Goal: Information Seeking & Learning: Find specific fact

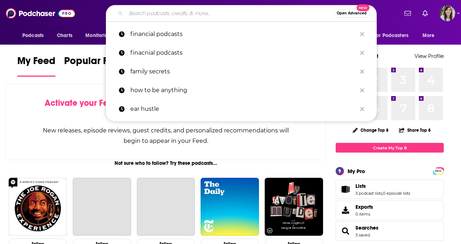
click at [238, 12] on input "Search podcasts, credits, & more..." at bounding box center [230, 14] width 208 height 12
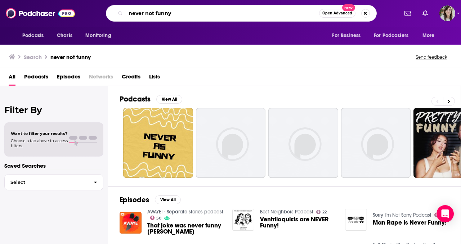
click at [187, 12] on input "never not funny" at bounding box center [222, 14] width 193 height 12
click at [189, 13] on input "never not funny" at bounding box center [222, 14] width 193 height 12
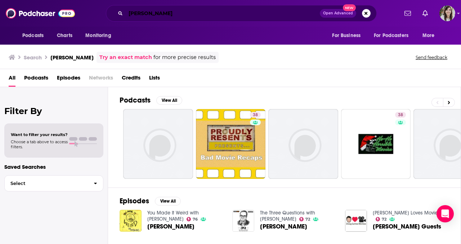
click at [177, 14] on input "[PERSON_NAME]" at bounding box center [223, 14] width 194 height 12
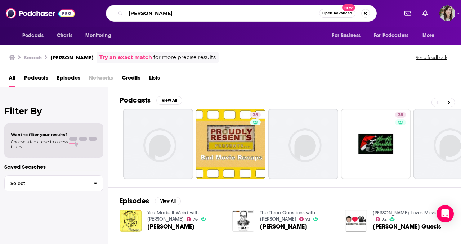
click at [177, 14] on input "[PERSON_NAME]" at bounding box center [222, 14] width 193 height 12
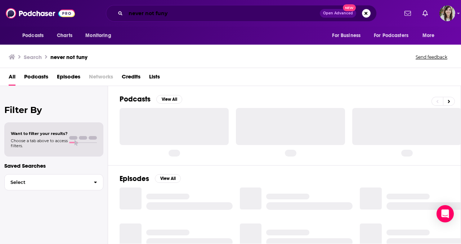
click at [163, 13] on input "never not funy" at bounding box center [223, 14] width 194 height 12
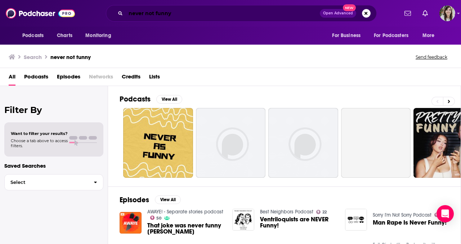
click at [168, 15] on input "never not funny" at bounding box center [223, 14] width 194 height 12
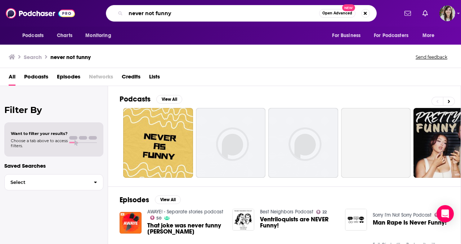
click at [168, 15] on input "never not funny" at bounding box center [222, 14] width 193 height 12
type input "[PERSON_NAME]"
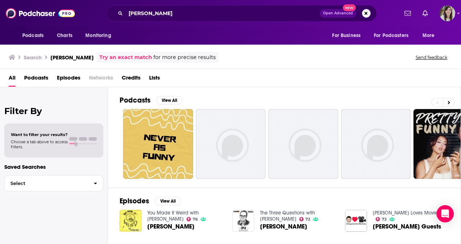
click at [137, 77] on span "Credits" at bounding box center [131, 79] width 19 height 15
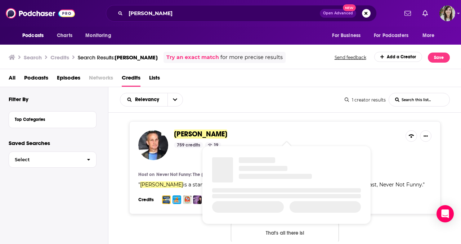
click at [198, 131] on span "[PERSON_NAME]" at bounding box center [200, 134] width 53 height 9
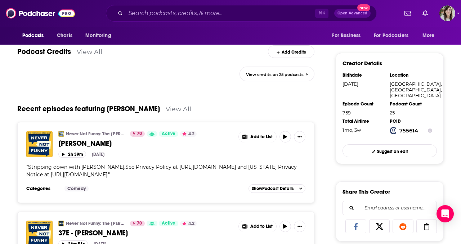
scroll to position [173, 0]
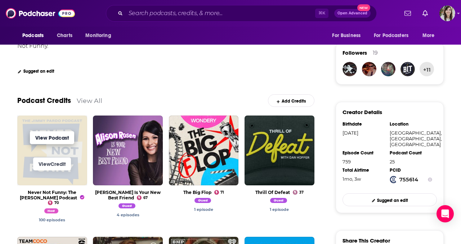
click at [63, 139] on link "View Podcast" at bounding box center [52, 137] width 44 height 13
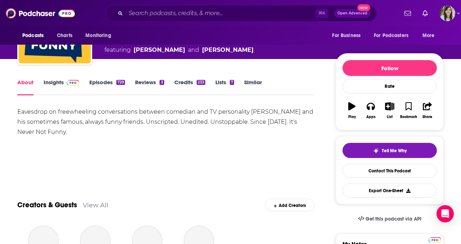
scroll to position [79, 0]
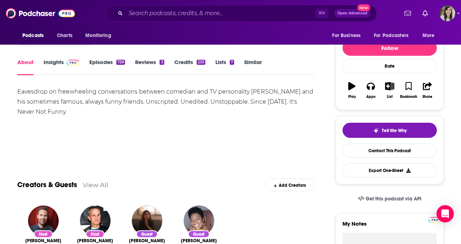
click at [58, 65] on link "Insights" at bounding box center [62, 67] width 36 height 17
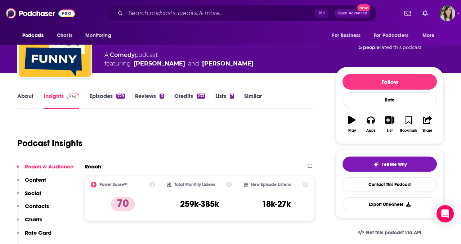
scroll to position [60, 0]
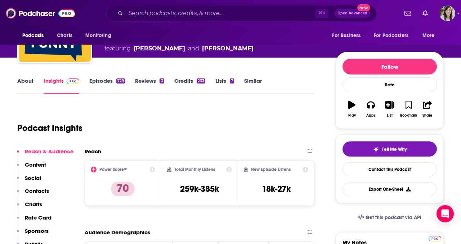
click at [99, 82] on link "Episodes 729" at bounding box center [107, 85] width 36 height 17
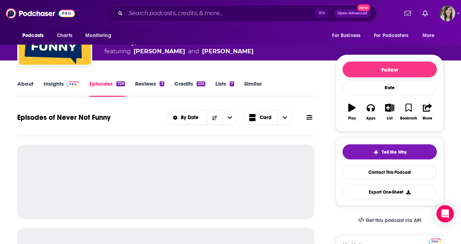
scroll to position [69, 0]
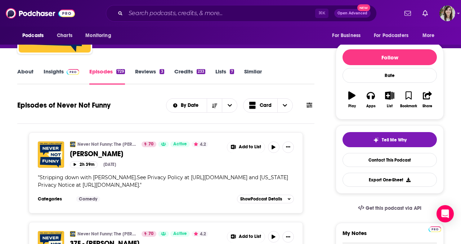
click at [309, 104] on icon at bounding box center [310, 105] width 6 height 6
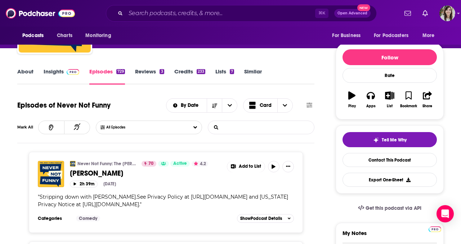
click at [243, 125] on input "List Search Input" at bounding box center [245, 127] width 75 height 13
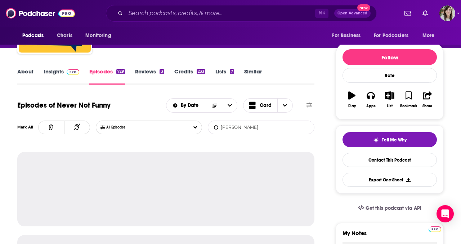
type input "[PERSON_NAME]"
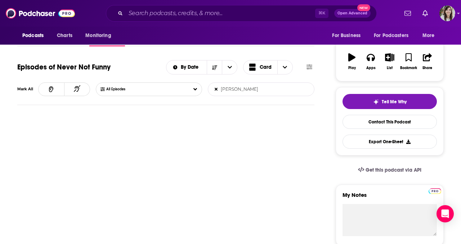
scroll to position [126, 0]
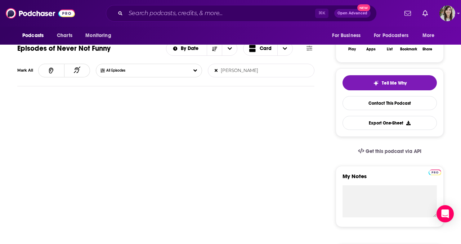
click at [217, 72] on icon at bounding box center [216, 71] width 4 height 4
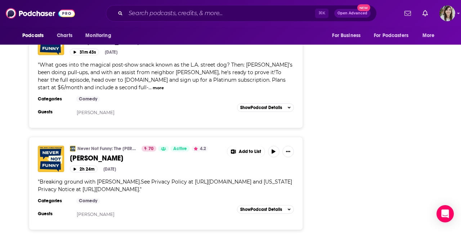
scroll to position [2610, 0]
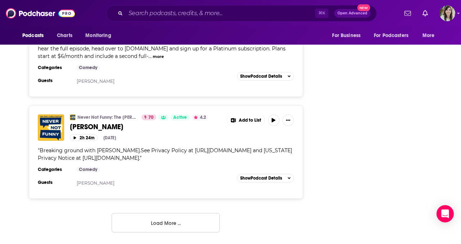
click at [154, 231] on button "Load More ..." at bounding box center [166, 222] width 108 height 19
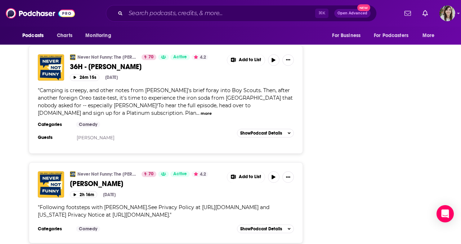
scroll to position [5192, 0]
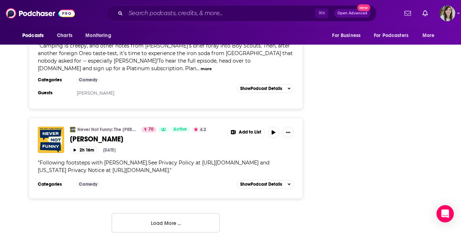
click at [156, 217] on button "Load More ..." at bounding box center [166, 222] width 108 height 19
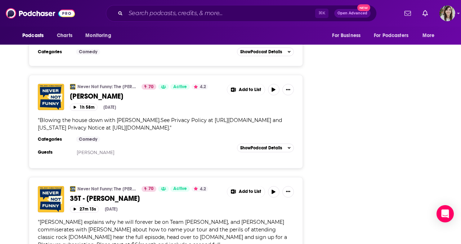
scroll to position [7742, 0]
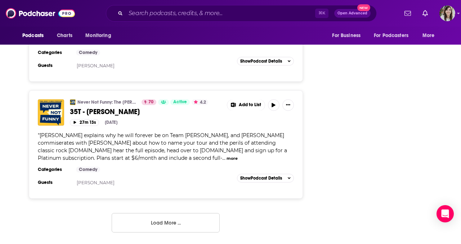
click at [155, 223] on button "Load More ..." at bounding box center [166, 222] width 108 height 19
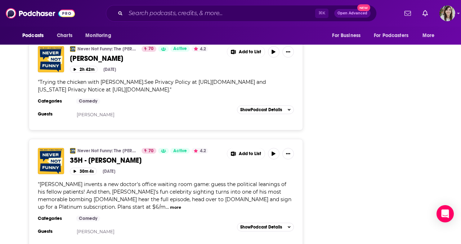
scroll to position [10322, 0]
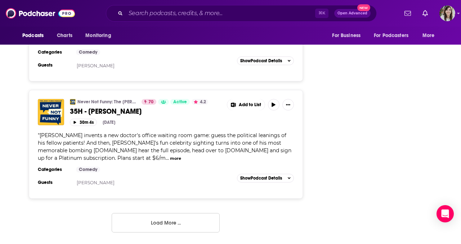
click at [168, 230] on button "Load More ..." at bounding box center [166, 222] width 108 height 19
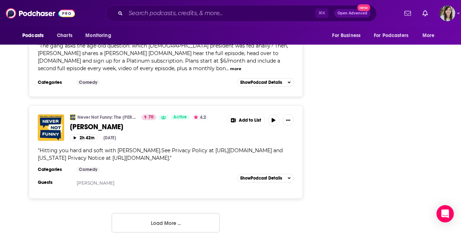
scroll to position [12911, 0]
click at [170, 223] on button "Load More ..." at bounding box center [166, 222] width 108 height 19
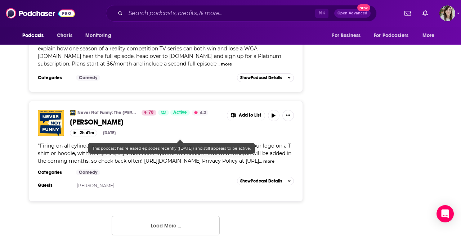
scroll to position [15562, 0]
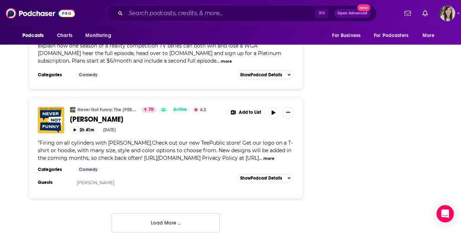
click at [166, 220] on button "Load More ..." at bounding box center [166, 222] width 108 height 19
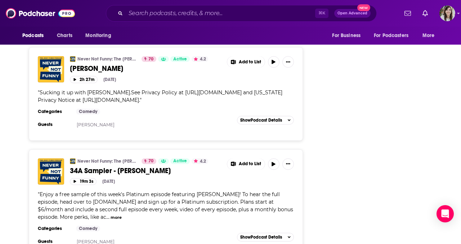
scroll to position [17067, 0]
